Goal: Task Accomplishment & Management: Manage account settings

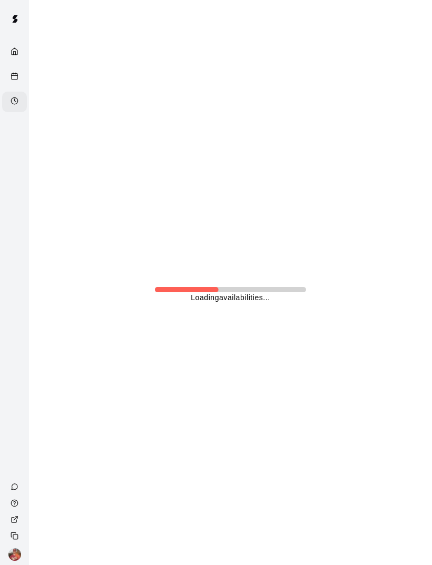
scroll to position [0, 3]
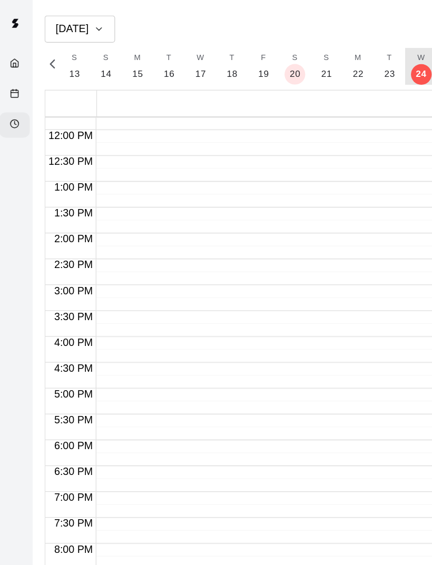
scroll to position [496, 0]
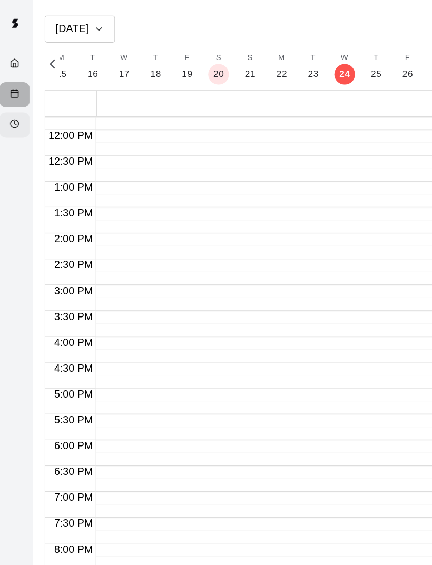
click at [6, 80] on div "Calendar" at bounding box center [14, 77] width 25 height 21
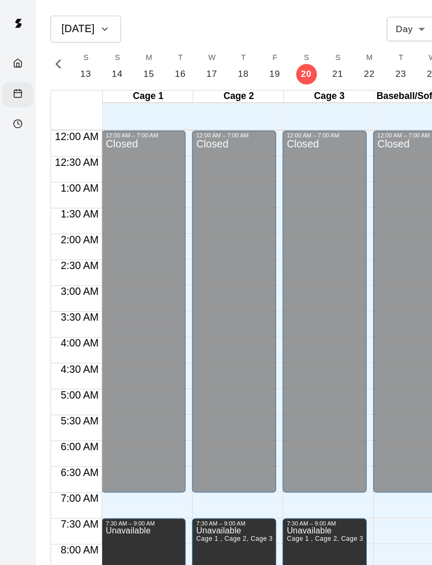
scroll to position [475, 0]
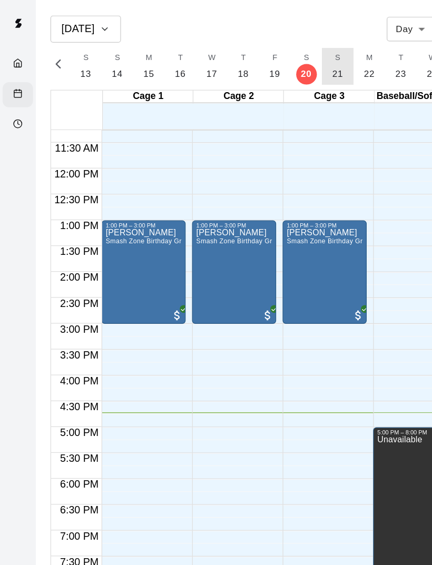
click at [278, 63] on button "S 21" at bounding box center [275, 54] width 26 height 30
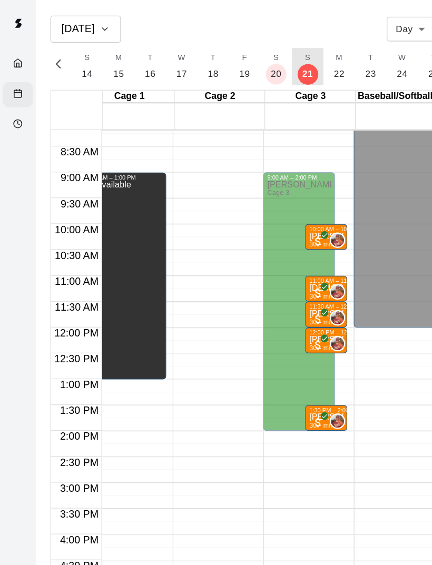
scroll to position [0, 17]
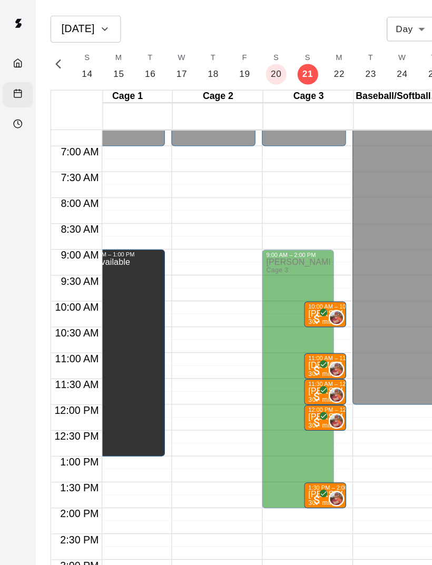
click at [12, 104] on circle "Availability" at bounding box center [14, 100] width 7 height 7
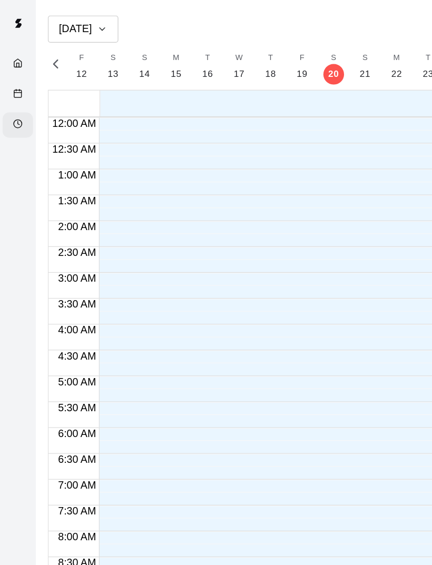
scroll to position [496, 0]
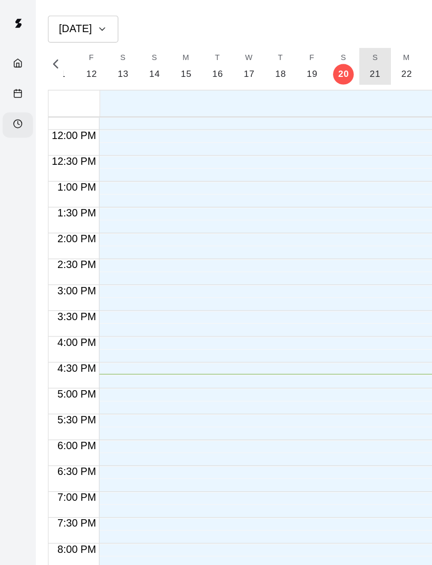
click at [306, 57] on p "21" at bounding box center [305, 60] width 9 height 11
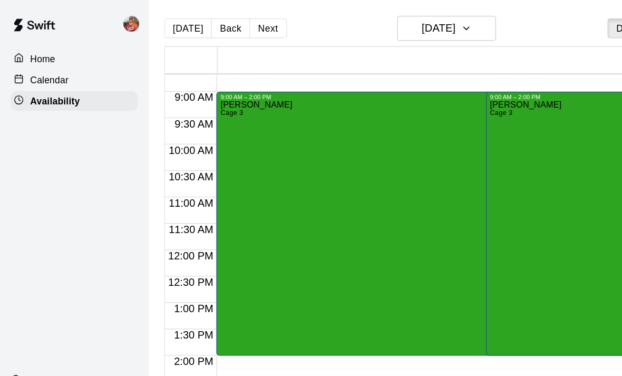
scroll to position [0, 0]
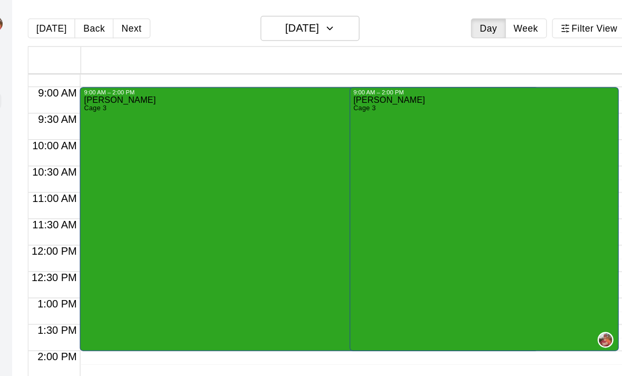
click at [424, 168] on div "[PERSON_NAME] Cage 3" at bounding box center [496, 264] width 209 height 376
click at [287, 90] on icon "edit" at bounding box center [293, 88] width 13 height 13
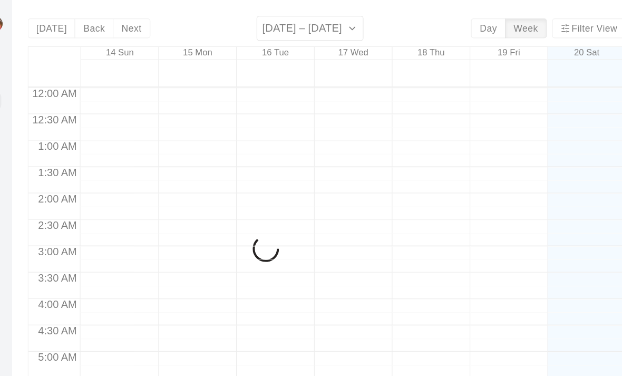
scroll to position [661, 0]
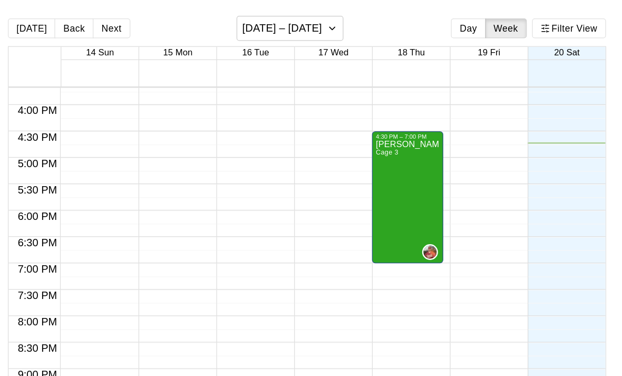
click at [199, 23] on button "Next" at bounding box center [214, 23] width 30 height 16
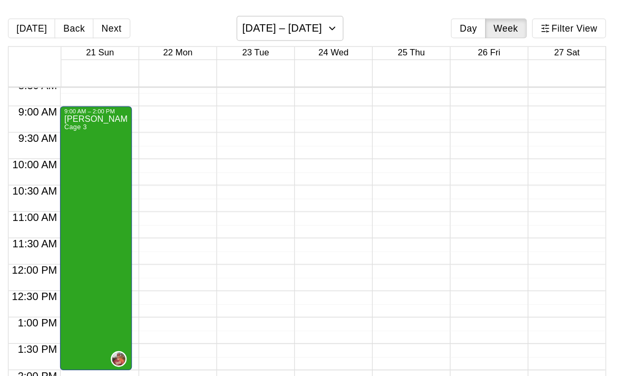
scroll to position [363, 0]
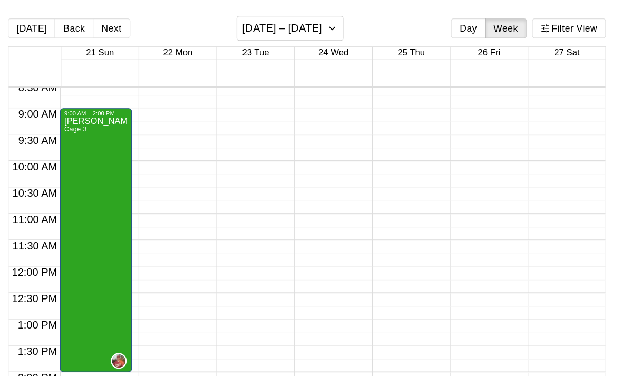
click at [176, 177] on div "[PERSON_NAME] Cage 3" at bounding box center [201, 281] width 51 height 376
click at [150, 140] on div at bounding box center [311, 188] width 622 height 376
click at [176, 168] on div "[PERSON_NAME] Cage 3" at bounding box center [201, 281] width 51 height 376
click at [87, 162] on div at bounding box center [311, 188] width 622 height 376
click at [176, 160] on div "[PERSON_NAME] Cage 3" at bounding box center [201, 281] width 51 height 376
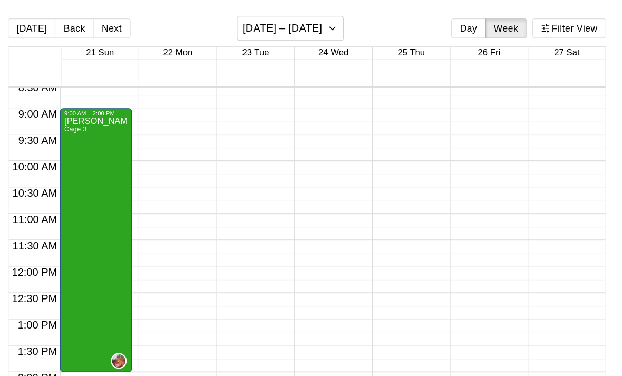
click at [78, 91] on div at bounding box center [311, 188] width 622 height 376
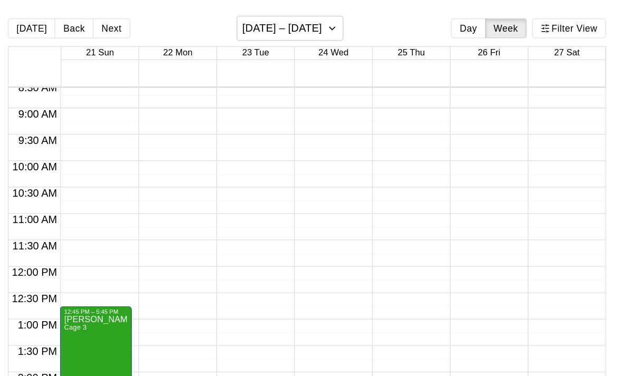
scroll to position [417, 0]
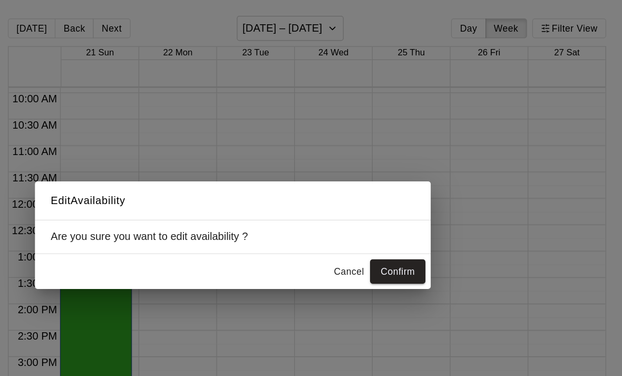
click at [421, 217] on button "Confirm" at bounding box center [443, 216] width 44 height 19
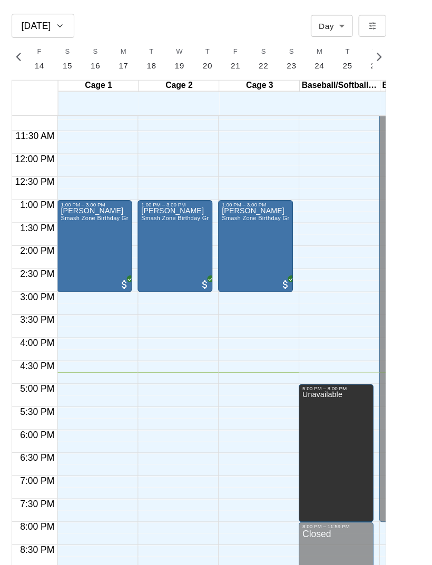
scroll to position [0, 4581]
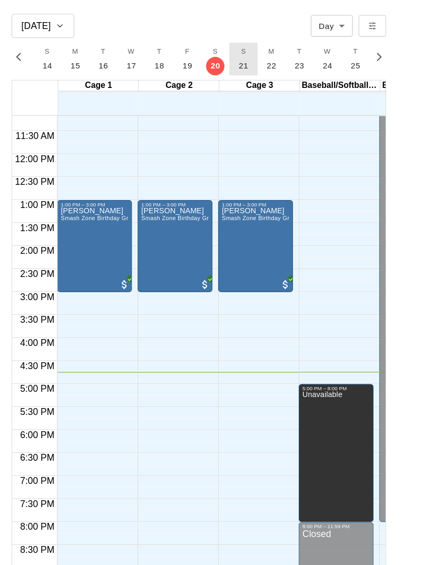
click at [249, 63] on p "21" at bounding box center [253, 60] width 9 height 11
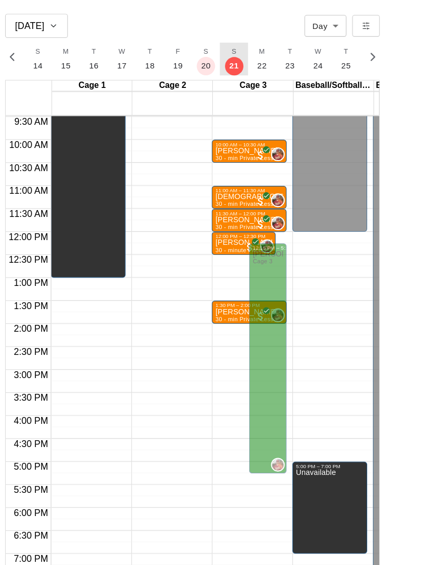
scroll to position [401, 0]
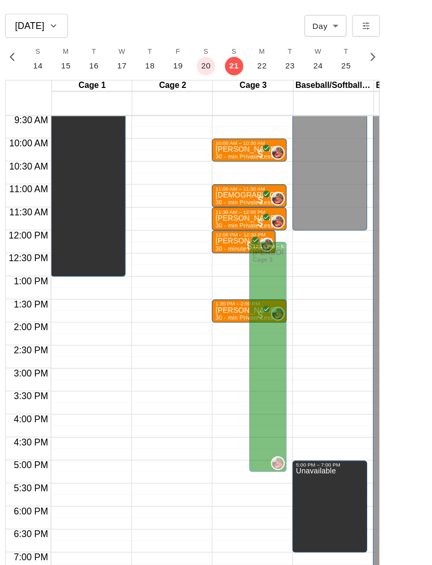
click at [268, 322] on div "[PERSON_NAME] Cage 3" at bounding box center [282, 511] width 28 height 565
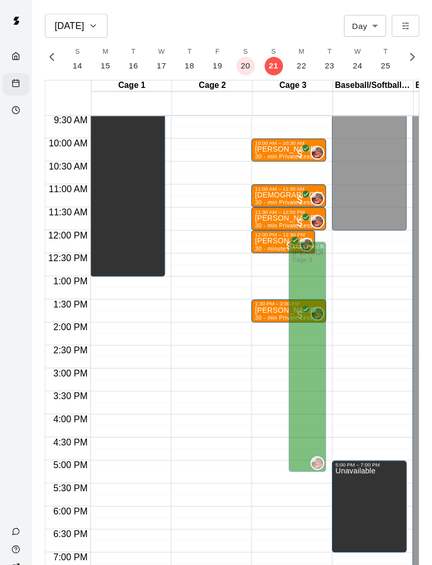
click at [19, 106] on div "Availability" at bounding box center [17, 102] width 13 height 10
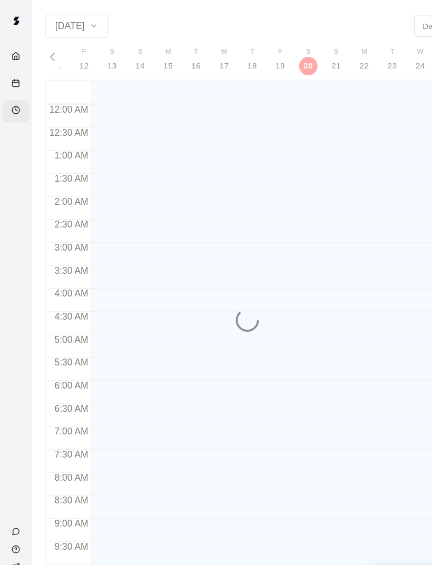
scroll to position [496, 0]
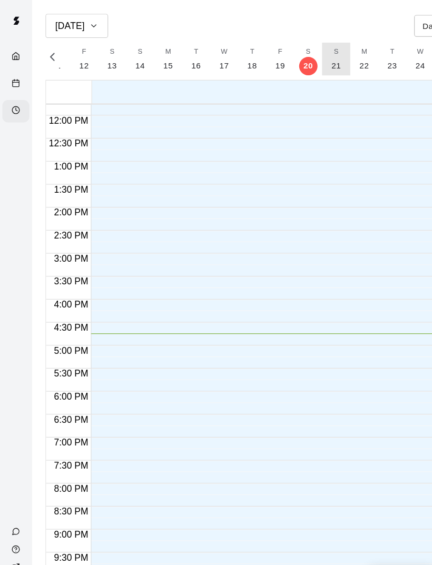
click at [304, 60] on p "21" at bounding box center [308, 60] width 9 height 11
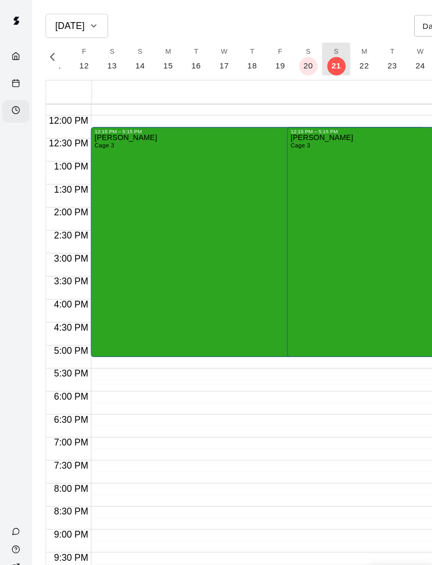
scroll to position [0, 4552]
click at [325, 187] on div "[PERSON_NAME] Cage 3" at bounding box center [352, 405] width 173 height 565
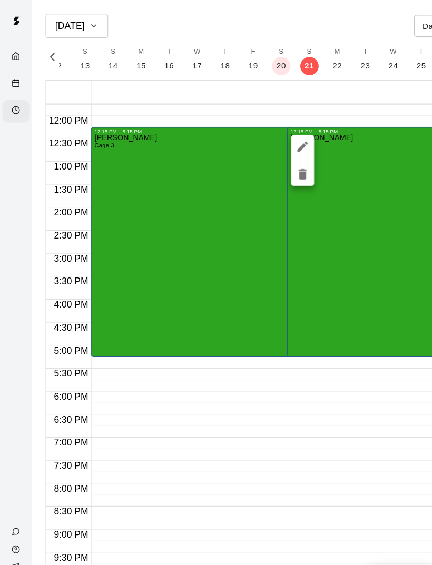
click at [278, 133] on icon "edit" at bounding box center [276, 134] width 9 height 9
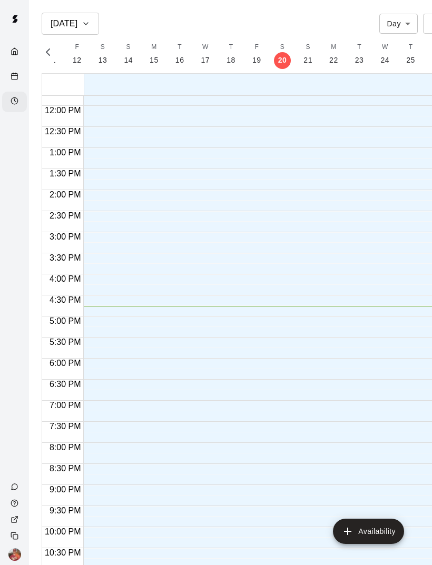
scroll to position [496, 0]
click at [308, 59] on p "21" at bounding box center [308, 60] width 9 height 11
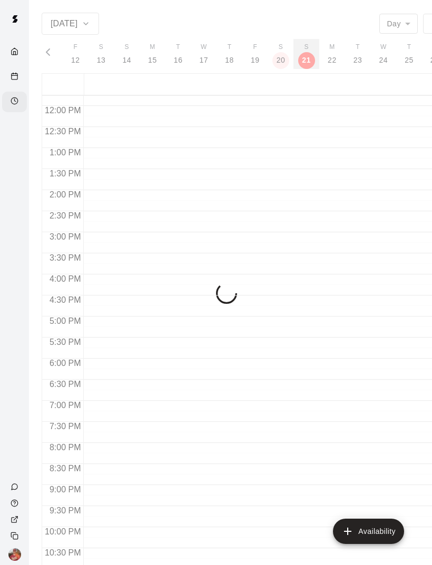
scroll to position [0, 4552]
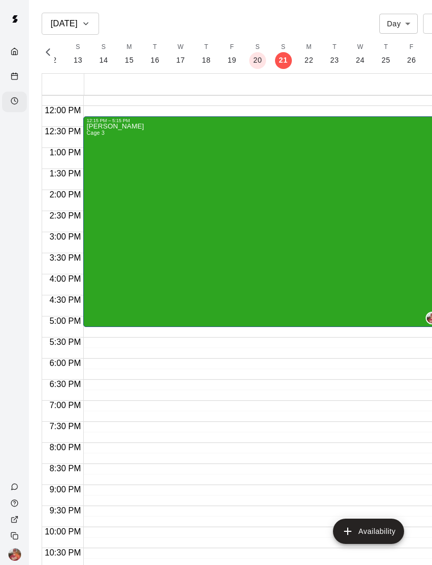
click at [335, 257] on div "[PERSON_NAME] Cage 3" at bounding box center [262, 405] width 353 height 565
click at [97, 136] on icon "edit" at bounding box center [97, 134] width 9 height 9
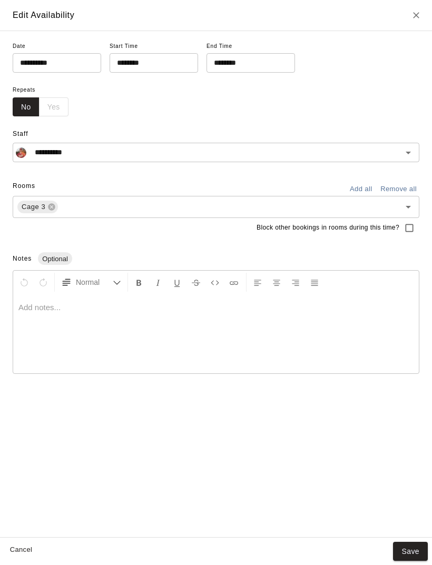
click at [169, 61] on input "********" at bounding box center [150, 62] width 81 height 19
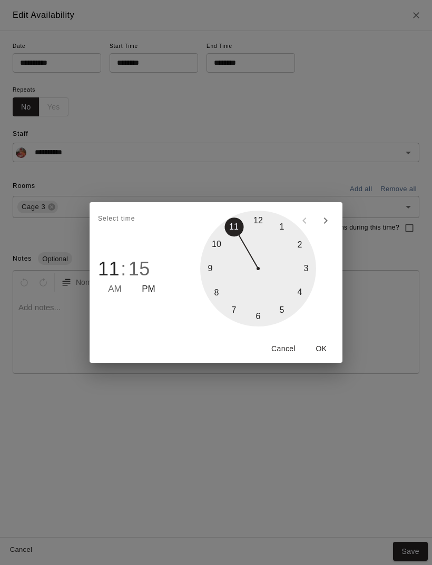
type input "********"
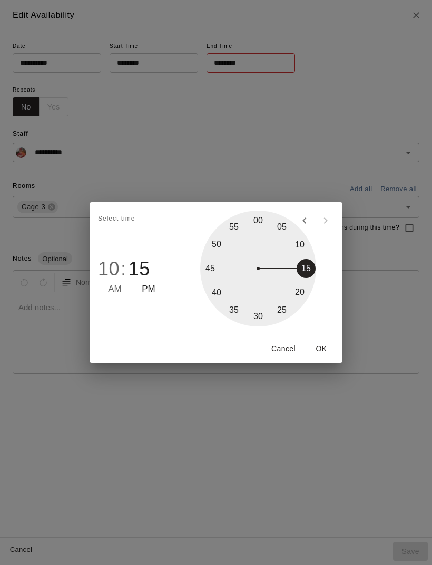
type input "********"
click at [109, 295] on span "AM" at bounding box center [115, 289] width 14 height 14
click at [267, 214] on div at bounding box center [258, 269] width 116 height 116
click at [326, 351] on button "OK" at bounding box center [322, 348] width 34 height 19
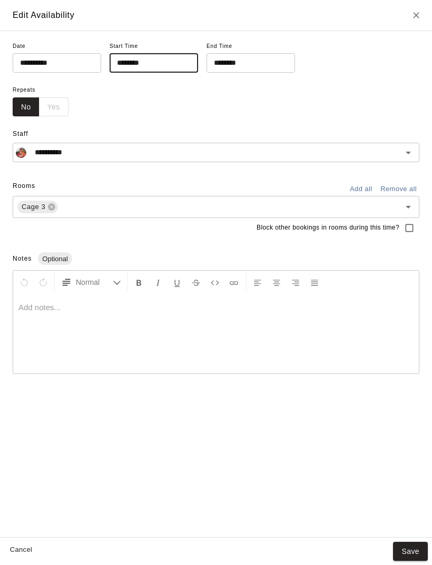
click at [168, 61] on input "********" at bounding box center [150, 62] width 81 height 19
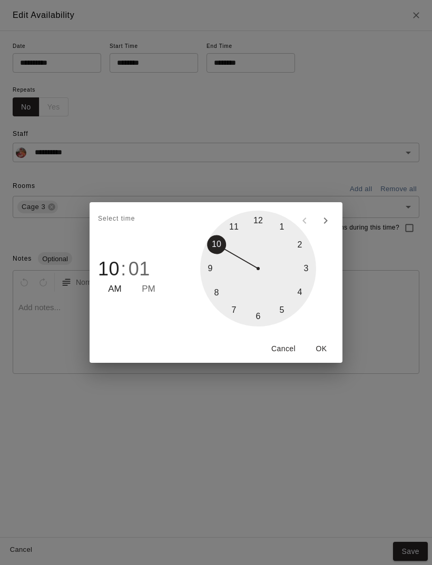
click at [139, 274] on span "01" at bounding box center [140, 269] width 22 height 22
type input "********"
click at [331, 347] on button "OK" at bounding box center [322, 348] width 34 height 19
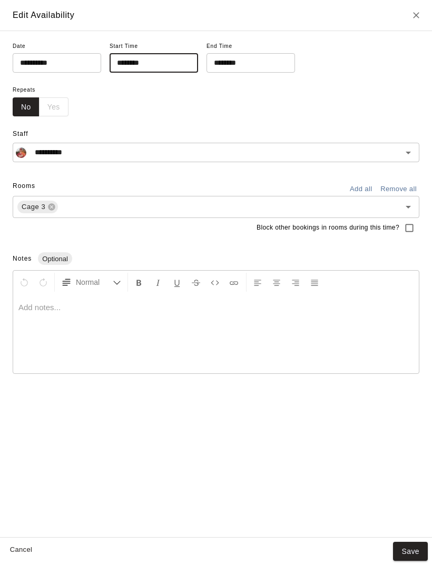
click at [243, 63] on input "********" at bounding box center [247, 62] width 81 height 19
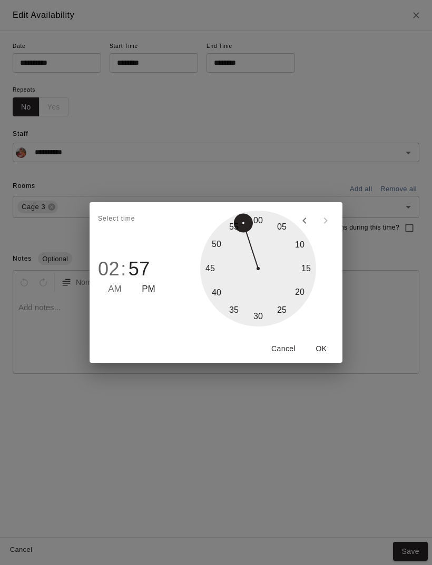
type input "********"
click at [327, 349] on button "OK" at bounding box center [322, 348] width 34 height 19
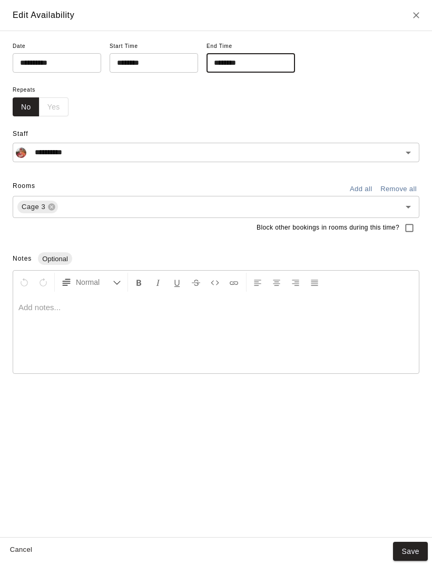
click at [412, 550] on button "Save" at bounding box center [410, 551] width 35 height 19
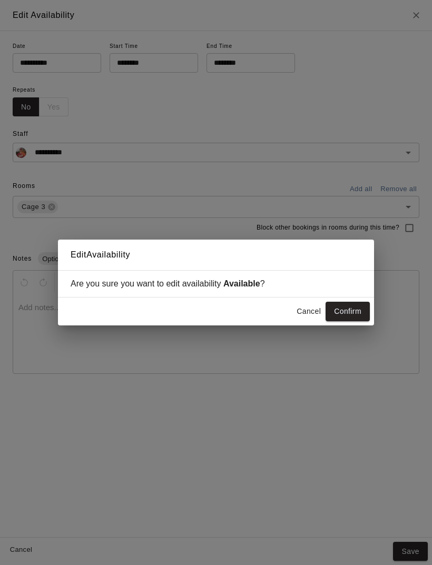
click at [351, 309] on button "Confirm" at bounding box center [348, 311] width 44 height 19
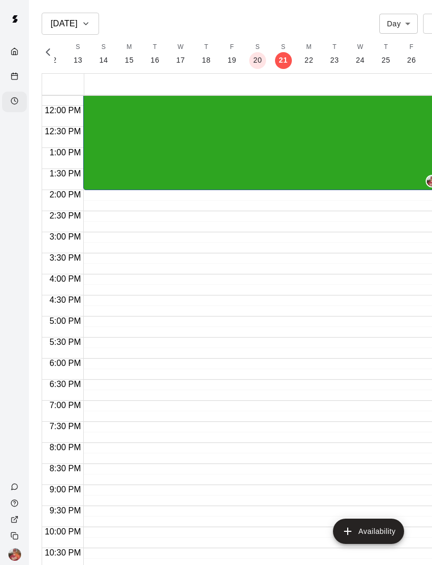
click at [15, 77] on icon "Calendar" at bounding box center [15, 76] width 8 height 8
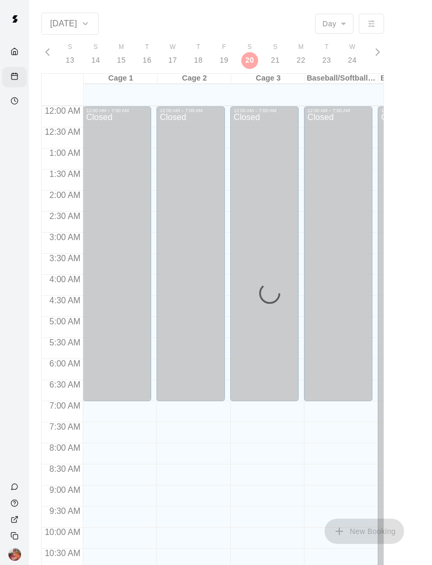
scroll to position [475, 0]
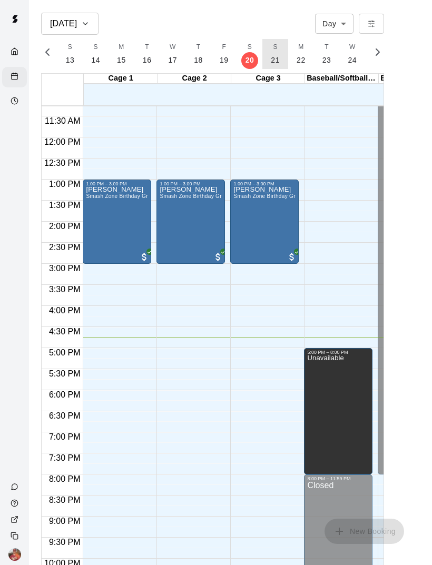
click at [272, 62] on p "21" at bounding box center [275, 60] width 9 height 11
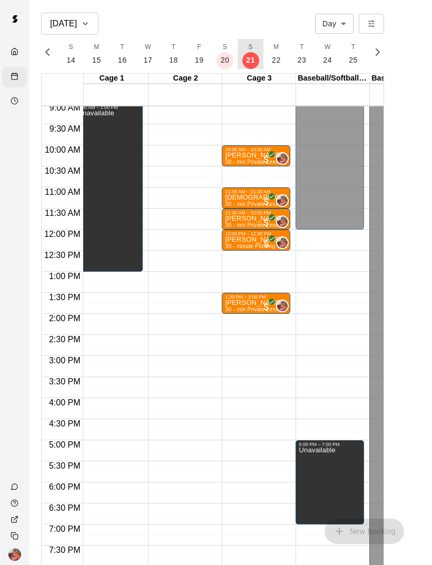
scroll to position [382, 9]
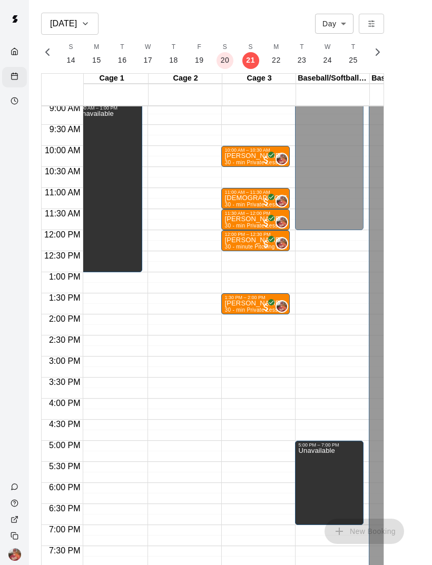
click at [13, 107] on div "Availability" at bounding box center [17, 102] width 13 height 10
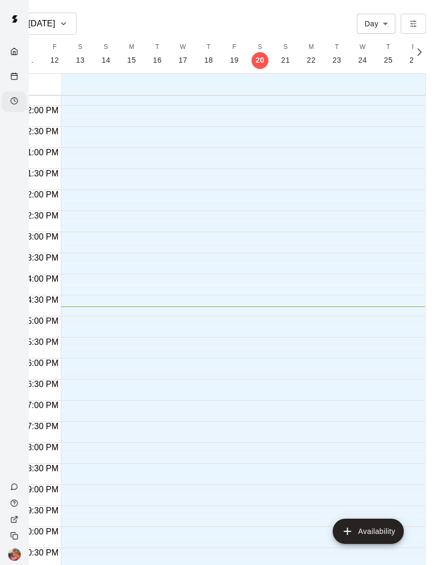
scroll to position [0, 29]
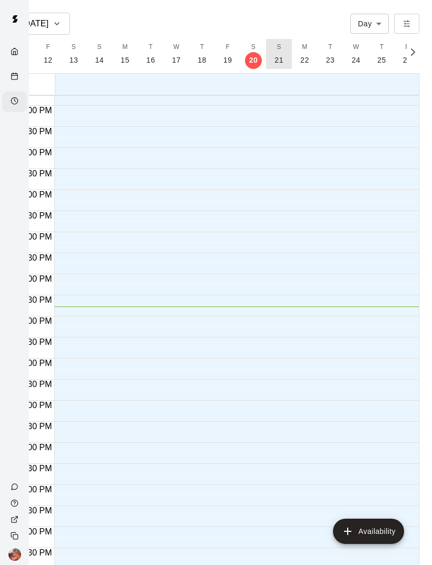
click at [278, 61] on p "21" at bounding box center [279, 60] width 9 height 11
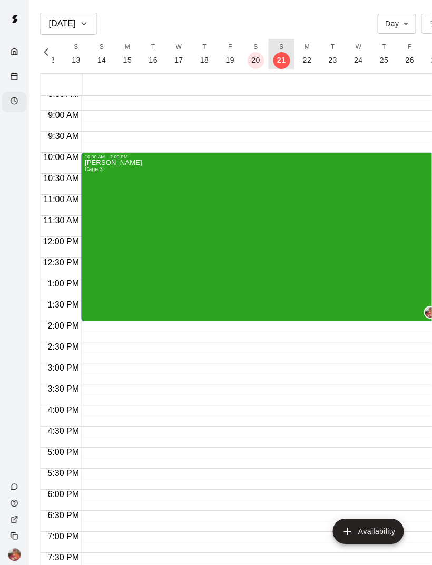
scroll to position [0, 3]
click at [8, 80] on div "Calendar" at bounding box center [14, 77] width 25 height 21
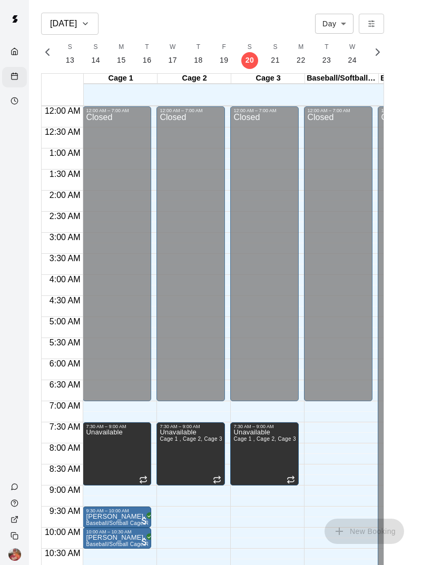
scroll to position [475, 0]
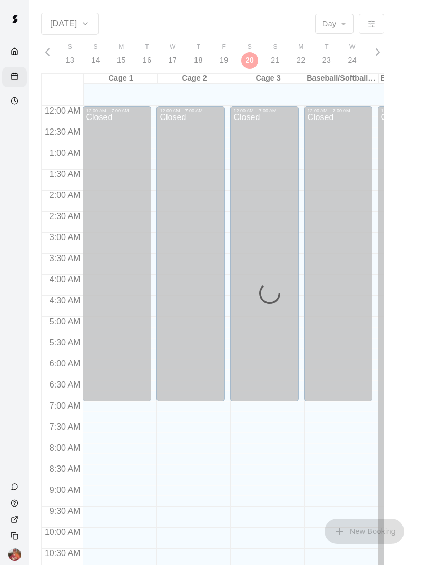
scroll to position [475, 0]
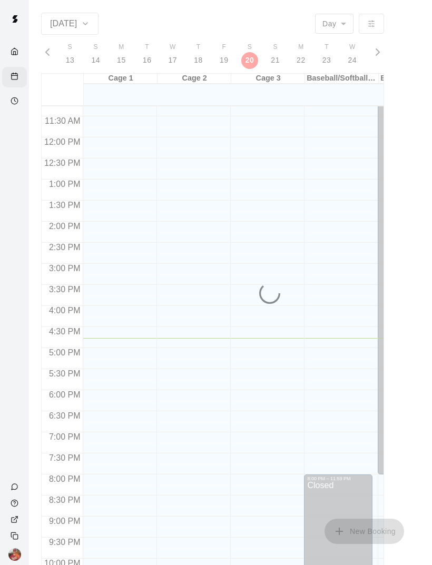
click at [271, 62] on p "21" at bounding box center [275, 60] width 9 height 11
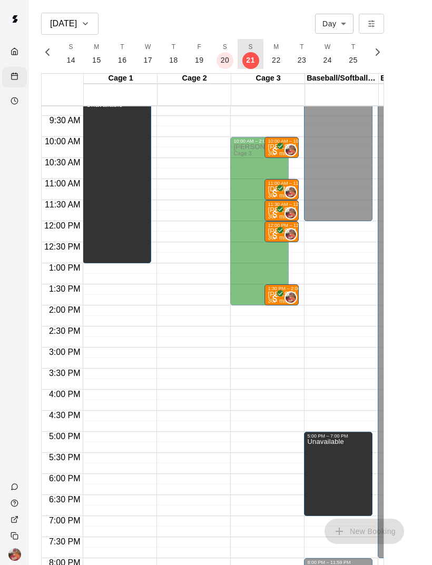
scroll to position [392, 0]
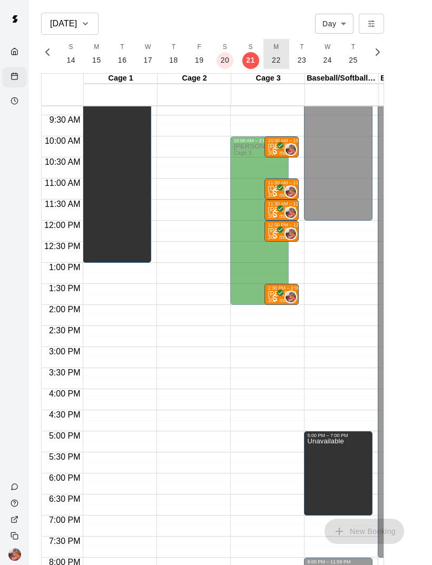
click at [273, 58] on p "22" at bounding box center [276, 60] width 9 height 11
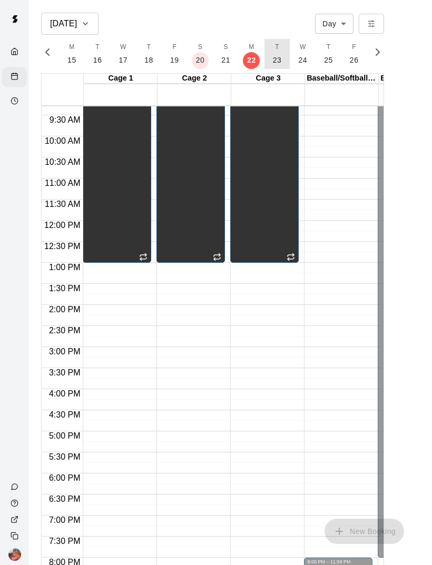
click at [273, 61] on p "23" at bounding box center [277, 60] width 9 height 11
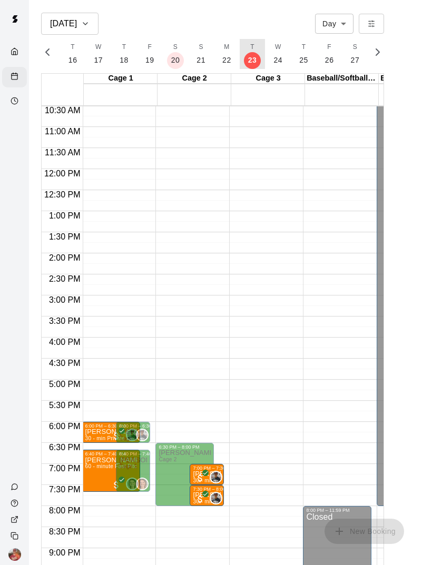
scroll to position [0, 1]
click at [279, 58] on button "W 24" at bounding box center [278, 54] width 26 height 30
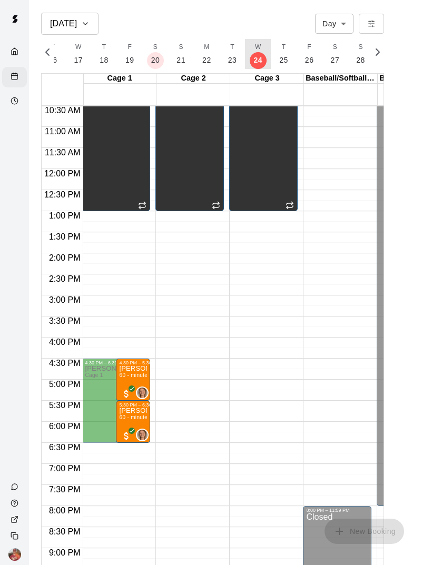
scroll to position [0, 4658]
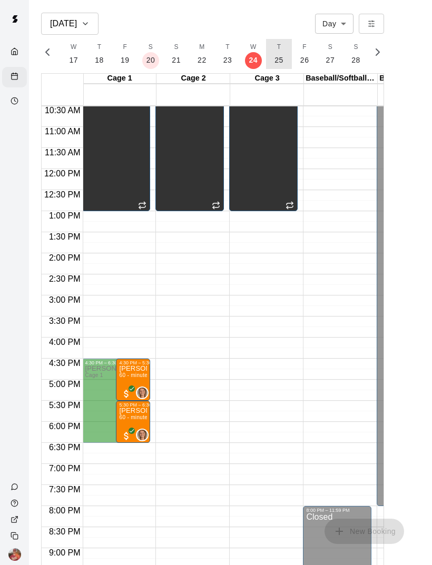
click at [275, 63] on p "25" at bounding box center [279, 60] width 9 height 11
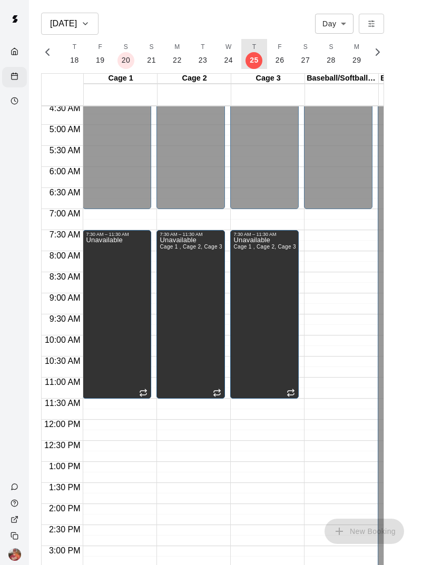
scroll to position [192, 0]
click at [8, 104] on div "Availability" at bounding box center [14, 102] width 25 height 21
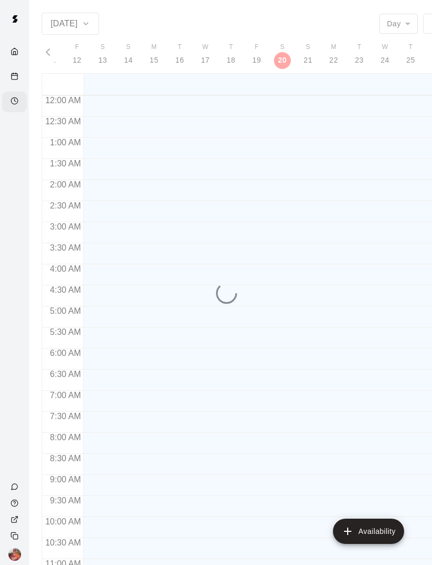
scroll to position [496, 0]
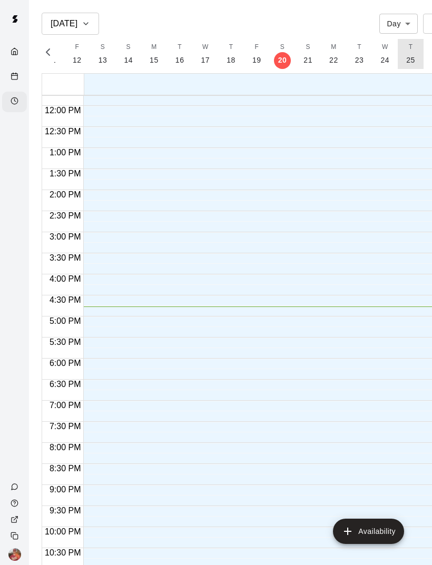
click at [406, 60] on p "25" at bounding box center [410, 60] width 9 height 11
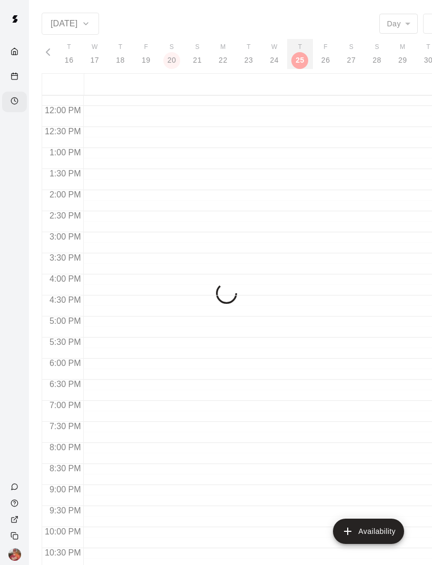
scroll to position [0, 0]
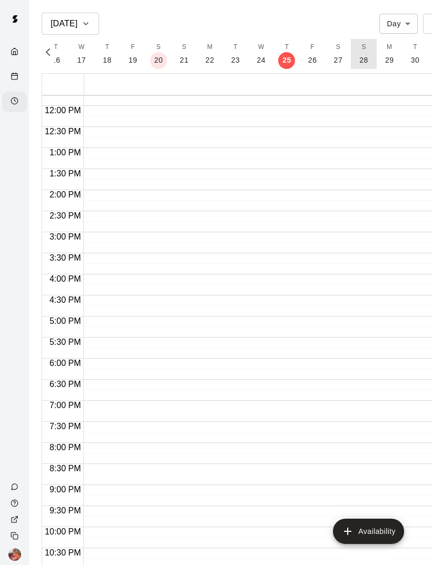
click at [363, 61] on p "28" at bounding box center [363, 60] width 9 height 11
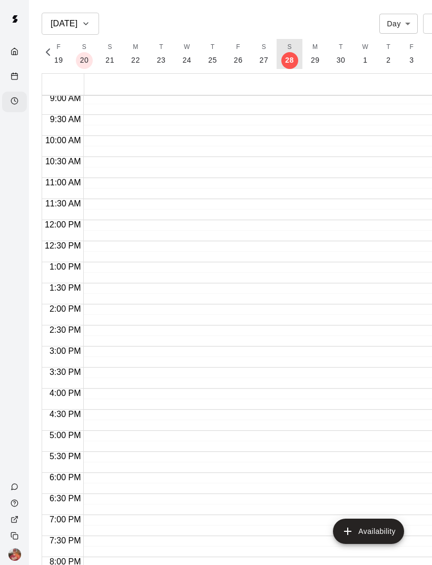
scroll to position [351, 0]
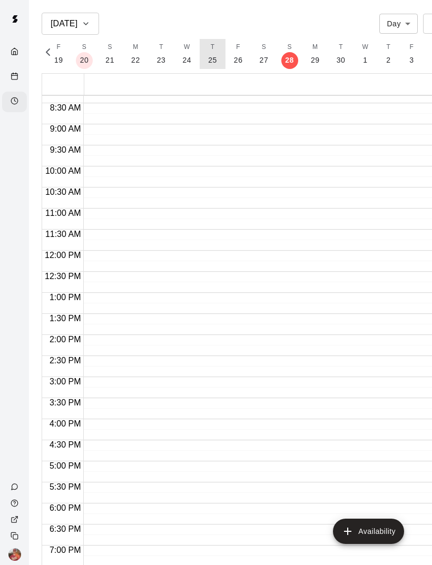
click at [208, 56] on p "25" at bounding box center [212, 60] width 9 height 11
click at [364, 532] on button "Availability" at bounding box center [368, 531] width 71 height 25
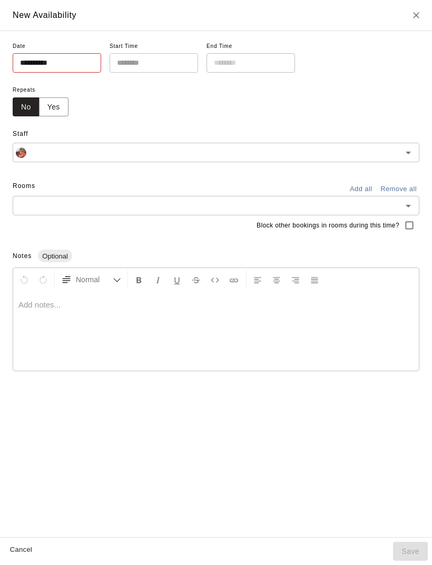
type input "**********"
type input "********"
click at [158, 64] on input "********" at bounding box center [150, 62] width 81 height 19
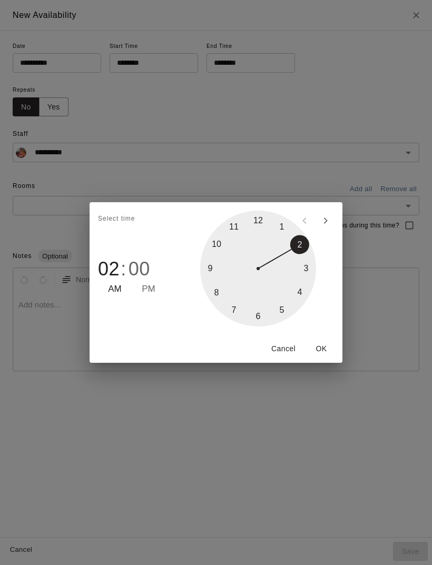
type input "********"
click at [290, 353] on button "Cancel" at bounding box center [284, 348] width 34 height 19
type input "********"
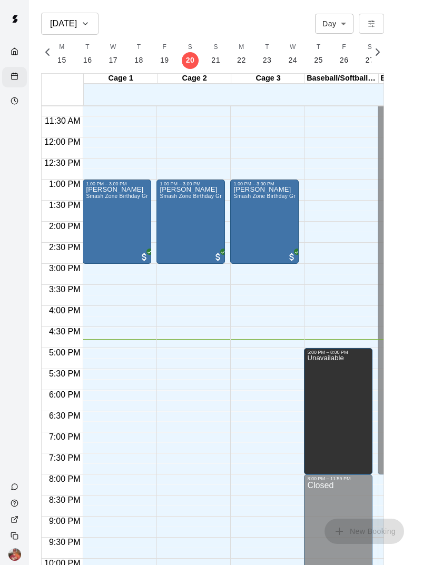
scroll to position [0, 4635]
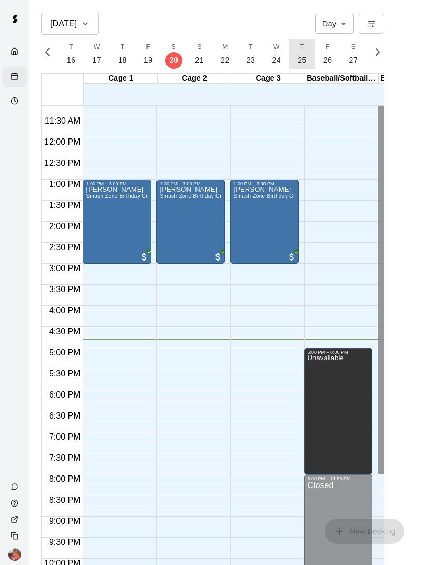
click at [302, 63] on p "25" at bounding box center [302, 60] width 9 height 11
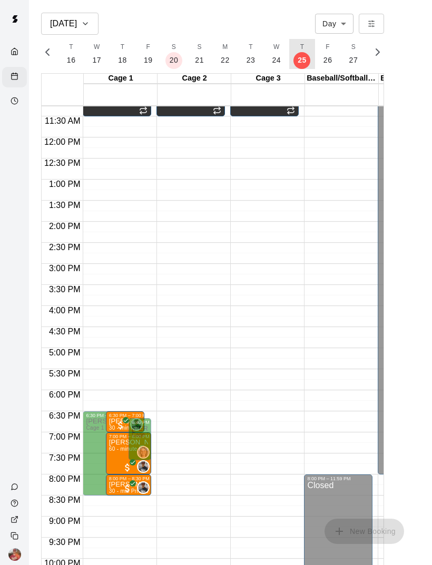
scroll to position [0, 4683]
click at [267, 331] on div "12:00 AM – 7:00 AM Closed 7:30 AM – 11:30 AM Unavailable Cage 1 , Cage 2, Cage 3" at bounding box center [264, 138] width 69 height 1012
click at [23, 107] on div "Availability" at bounding box center [17, 102] width 13 height 10
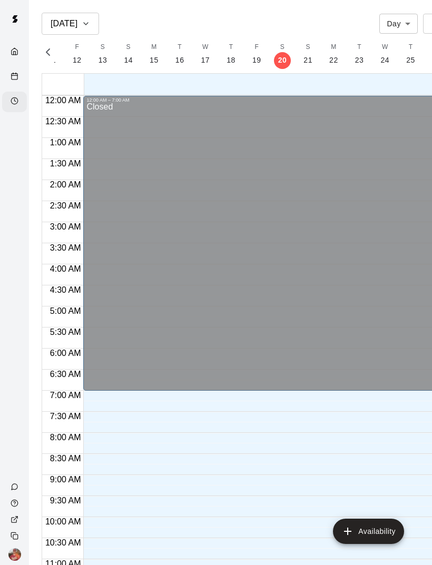
scroll to position [496, 0]
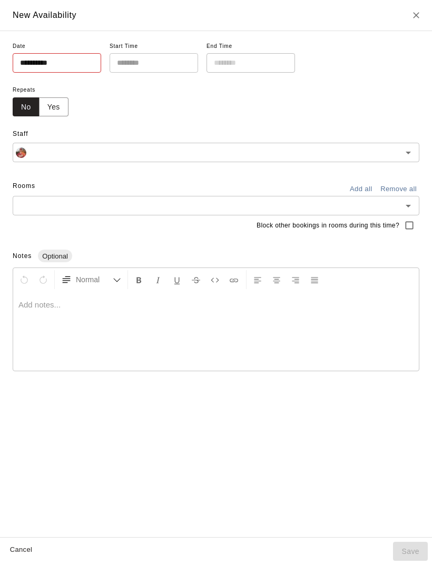
type input "**********"
type input "********"
type input "**********"
click at [250, 59] on input "********" at bounding box center [247, 62] width 81 height 19
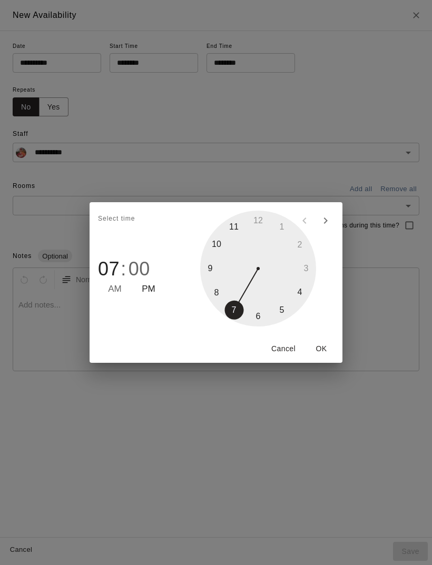
type input "********"
click at [324, 348] on button "OK" at bounding box center [322, 348] width 34 height 19
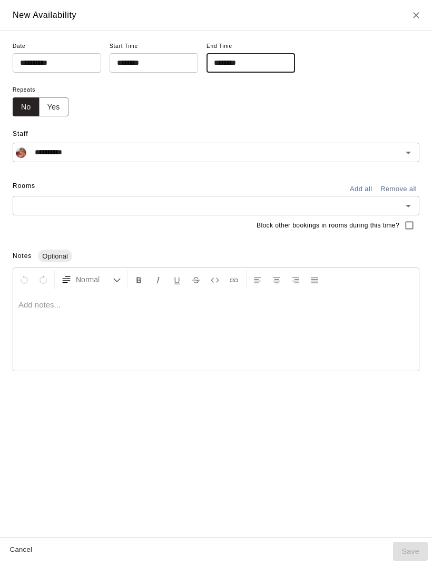
click at [398, 203] on input "text" at bounding box center [207, 205] width 383 height 13
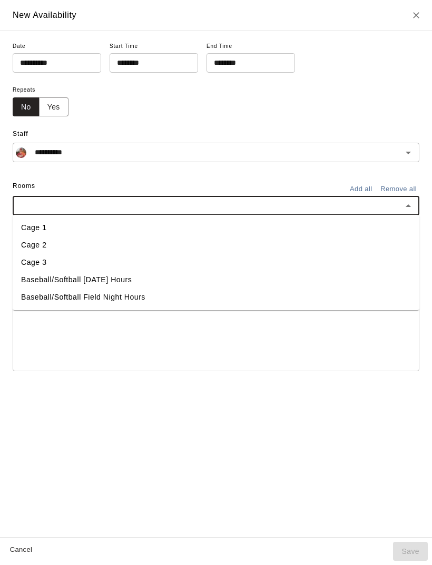
click at [176, 259] on li "Cage 3" at bounding box center [216, 262] width 407 height 17
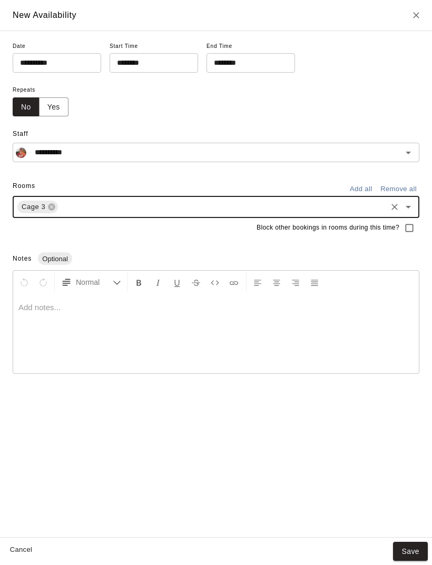
click at [75, 64] on input "**********" at bounding box center [53, 62] width 81 height 19
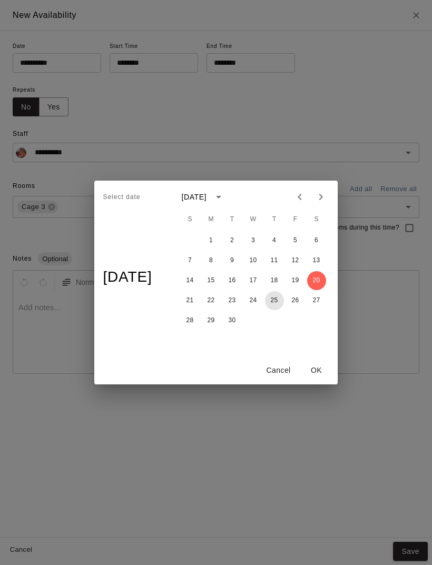
click at [280, 301] on button "25" at bounding box center [274, 300] width 19 height 19
type input "**********"
click at [323, 373] on button "OK" at bounding box center [317, 370] width 34 height 19
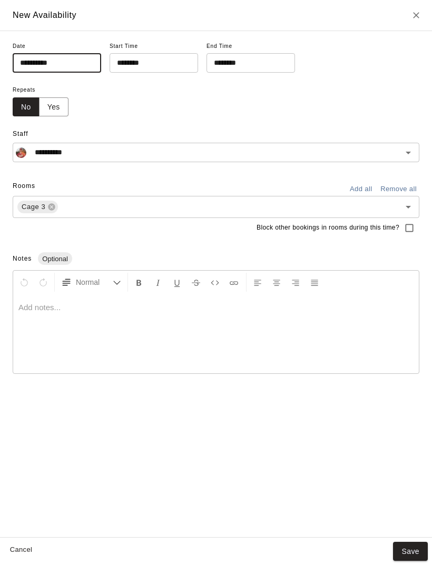
click at [408, 544] on button "Save" at bounding box center [410, 551] width 35 height 19
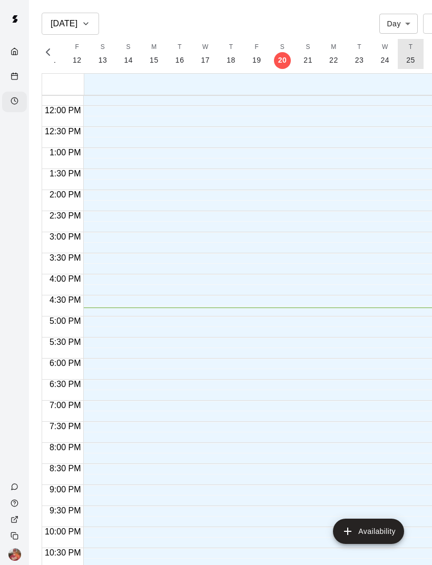
click at [409, 55] on p "25" at bounding box center [410, 60] width 9 height 11
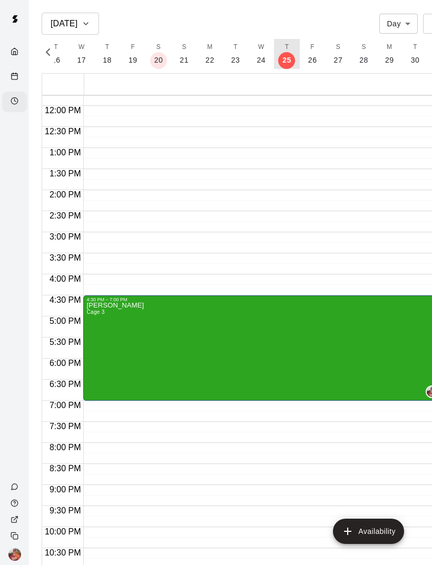
scroll to position [0, 4651]
click at [360, 60] on p "28" at bounding box center [363, 60] width 9 height 11
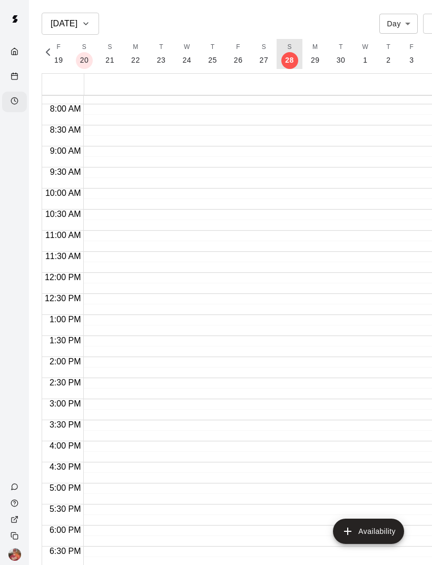
scroll to position [328, 0]
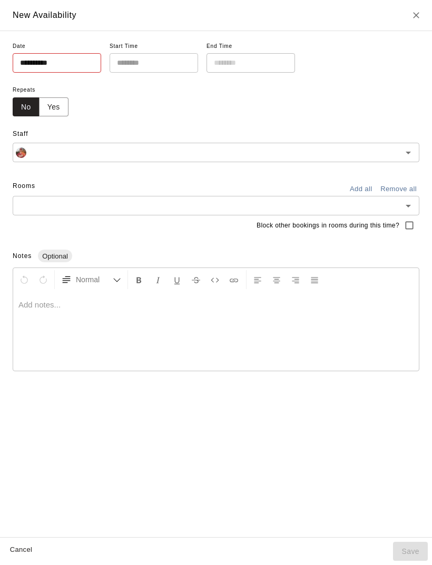
type input "**********"
type input "********"
type input "**********"
click at [402, 203] on button "Open" at bounding box center [408, 206] width 15 height 15
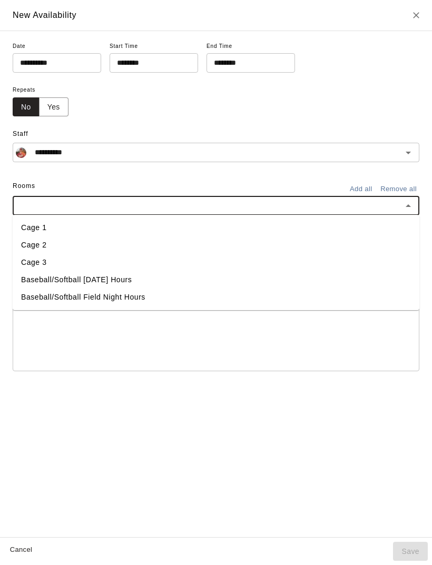
click at [223, 261] on li "Cage 3" at bounding box center [216, 262] width 407 height 17
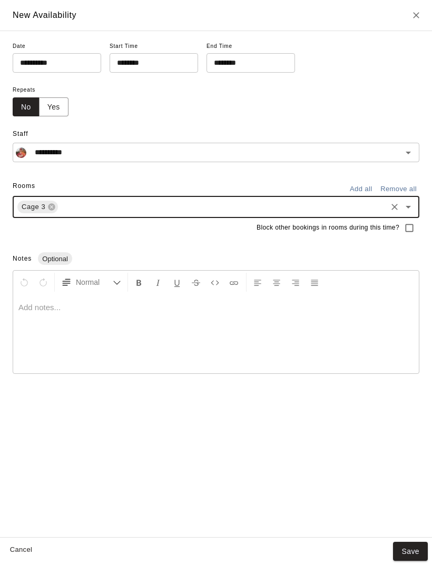
click at [416, 548] on button "Save" at bounding box center [410, 551] width 35 height 19
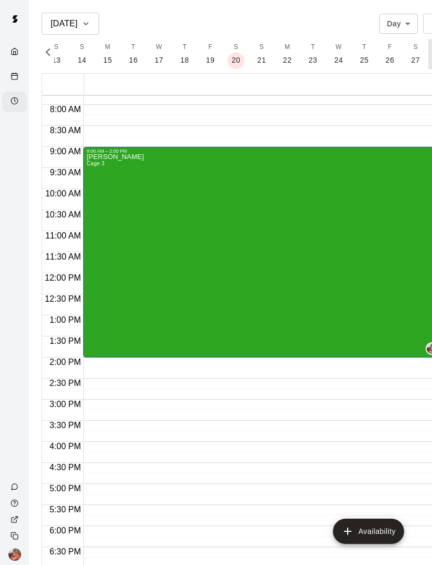
scroll to position [0, 4577]
click at [258, 65] on button "S 21" at bounding box center [258, 54] width 26 height 30
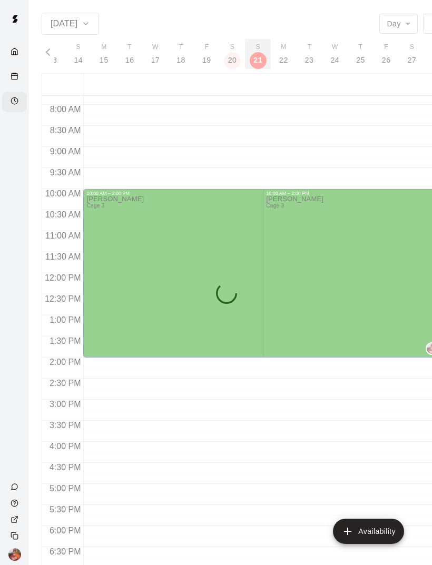
scroll to position [0, 4552]
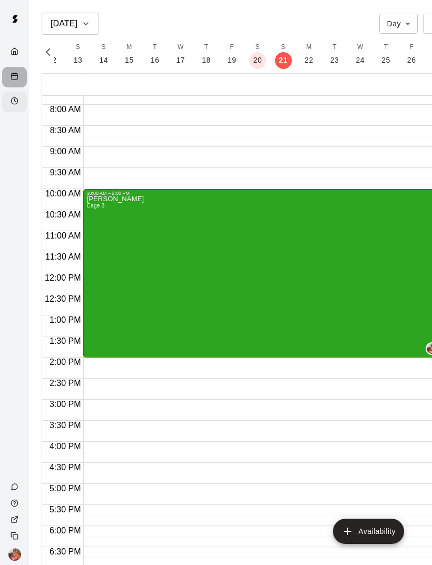
click at [4, 80] on div "Calendar" at bounding box center [14, 77] width 25 height 21
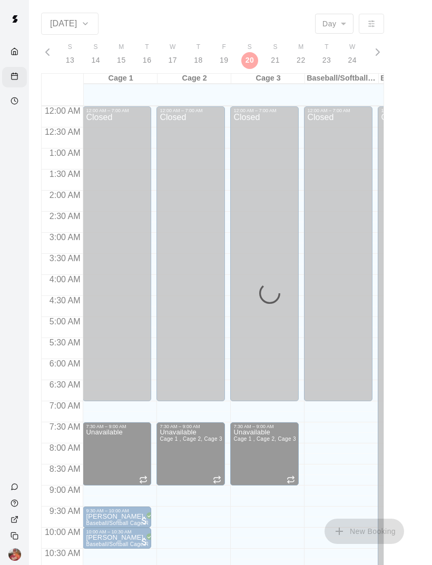
scroll to position [475, 0]
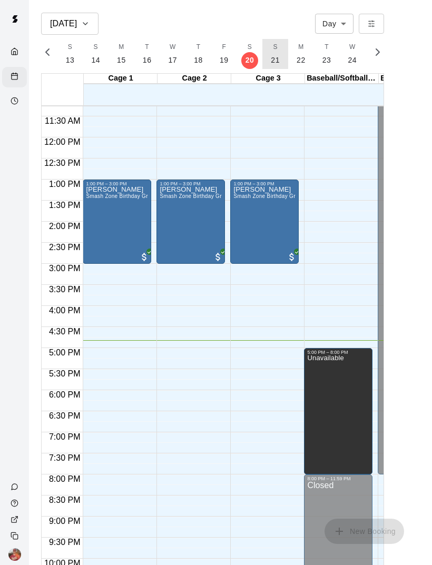
click at [275, 60] on p "21" at bounding box center [275, 60] width 9 height 11
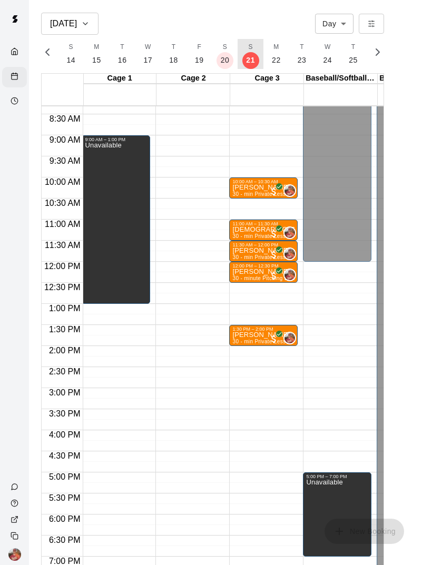
scroll to position [0, 2]
